Goal: Find specific fact: Find specific fact

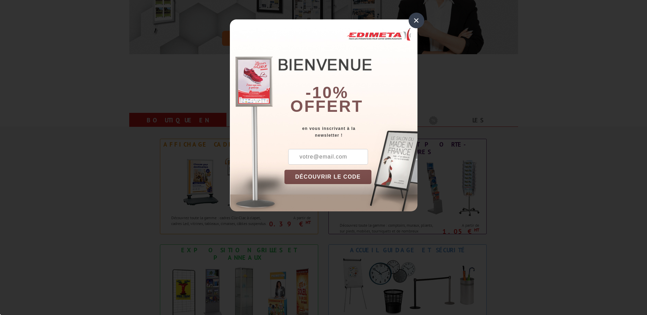
scroll to position [205, 0]
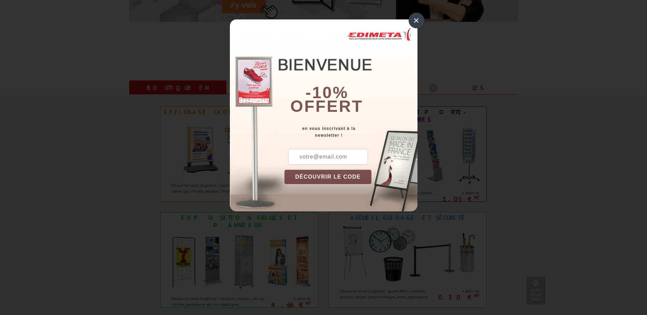
click at [418, 18] on div "×" at bounding box center [417, 21] width 16 height 16
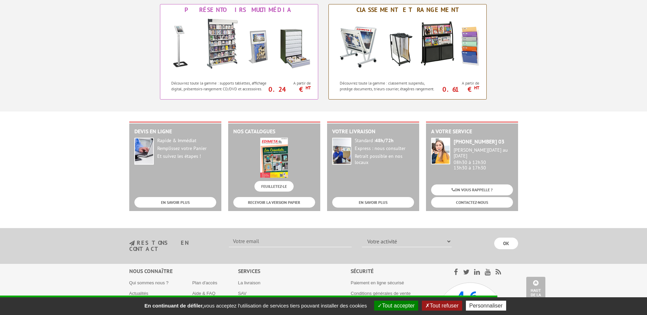
scroll to position [690, 0]
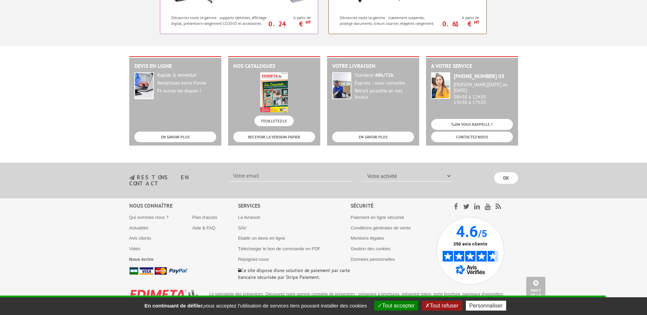
click at [450, 307] on button "Tout refuser" at bounding box center [442, 306] width 40 height 10
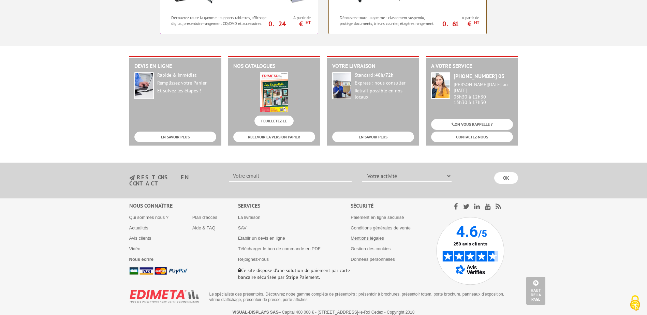
click at [374, 236] on link "Mentions légales" at bounding box center [367, 238] width 33 height 5
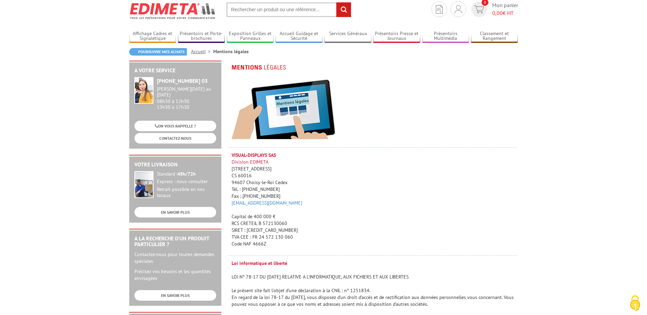
scroll to position [34, 0]
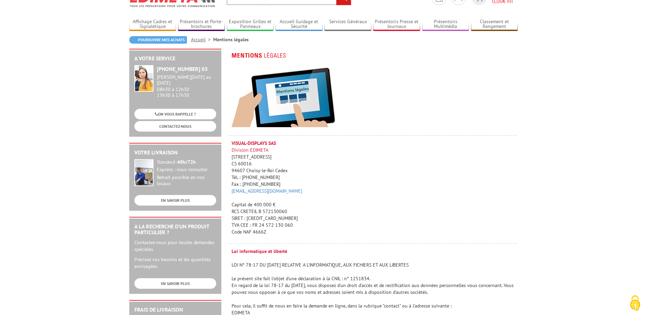
drag, startPoint x: 293, startPoint y: 225, endPoint x: 254, endPoint y: 229, distance: 39.4
click at [254, 229] on p "VISUAL-DISPLAYS SAS Division EDIMETA 10 Rue de la Darse CS 60016 94607 Choisy-l…" at bounding box center [375, 188] width 287 height 96
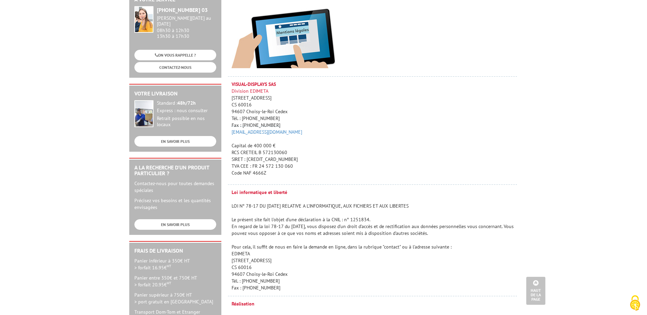
scroll to position [0, 0]
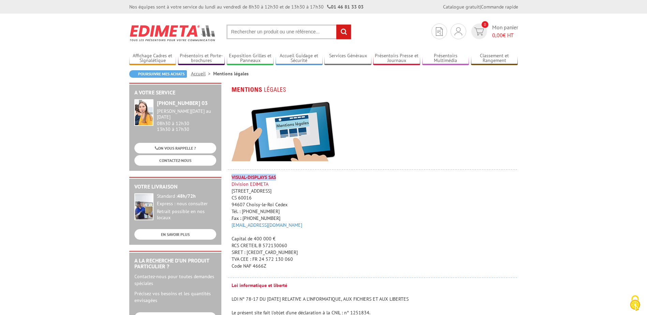
drag, startPoint x: 280, startPoint y: 177, endPoint x: 231, endPoint y: 175, distance: 49.2
click at [231, 175] on td "VISUAL-DISPLAYS SAS Division EDIMETA 10 Rue de la Darse CS 60016 94607 Choisy-l…" at bounding box center [373, 228] width 290 height 108
copy strong "VISUAL-DISPLAYS SAS"
